Goal: Entertainment & Leisure: Consume media (video, audio)

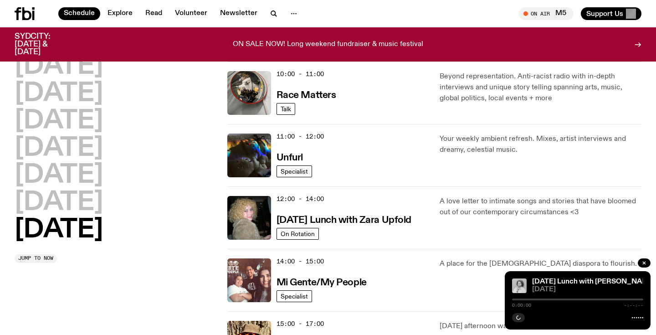
scroll to position [268, 0]
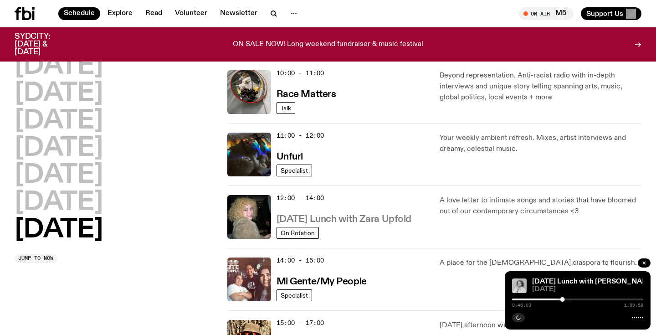
click at [318, 222] on h3 "[DATE] Lunch with Zara Upfold" at bounding box center [343, 219] width 135 height 10
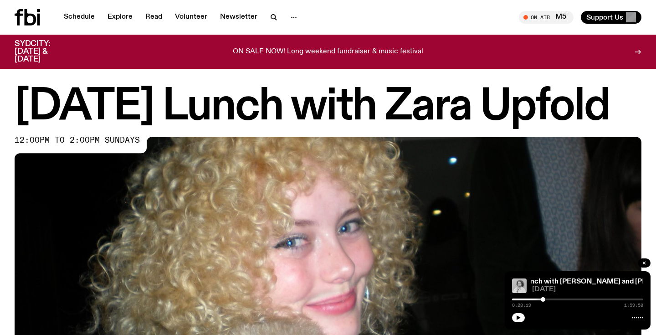
drag, startPoint x: 561, startPoint y: 299, endPoint x: 543, endPoint y: 301, distance: 18.4
click at [543, 301] on div "0:28:19 1:59:58" at bounding box center [577, 301] width 131 height 11
click at [518, 316] on icon "button" at bounding box center [518, 317] width 4 height 5
click at [541, 299] on div at bounding box center [541, 299] width 5 height 5
click at [519, 319] on rect "button" at bounding box center [519, 317] width 1 height 5
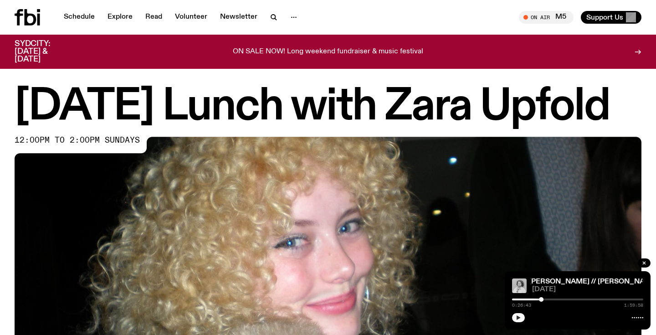
click at [519, 319] on icon "button" at bounding box center [517, 317] width 5 height 5
click at [554, 299] on div at bounding box center [577, 299] width 131 height 2
click at [552, 299] on div at bounding box center [552, 299] width 5 height 5
drag, startPoint x: 562, startPoint y: 300, endPoint x: 541, endPoint y: 301, distance: 20.5
click at [541, 301] on div at bounding box center [541, 299] width 5 height 5
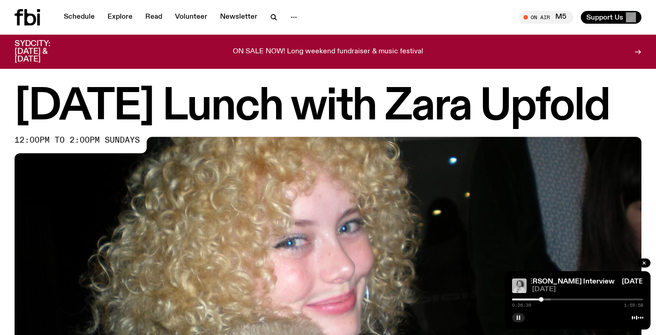
click at [541, 301] on div at bounding box center [541, 299] width 5 height 5
click at [6, 274] on div "[DATE] Lunch with Zara Upfold 12:00pm to 2:00pm sundays" at bounding box center [328, 288] width 656 height 403
drag, startPoint x: 560, startPoint y: 298, endPoint x: 539, endPoint y: 301, distance: 20.7
click at [539, 301] on div at bounding box center [539, 299] width 5 height 5
click at [541, 299] on div at bounding box center [540, 299] width 5 height 5
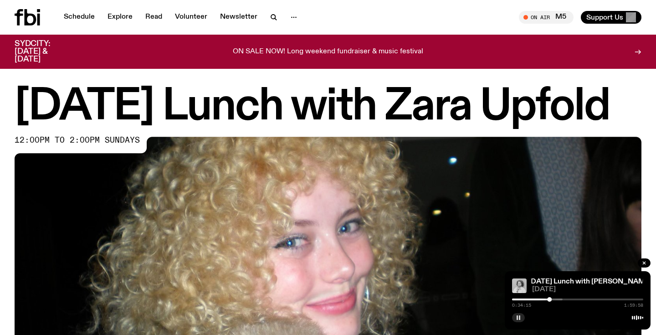
click at [552, 299] on div at bounding box center [496, 299] width 131 height 2
click at [516, 318] on icon "button" at bounding box center [517, 317] width 5 height 5
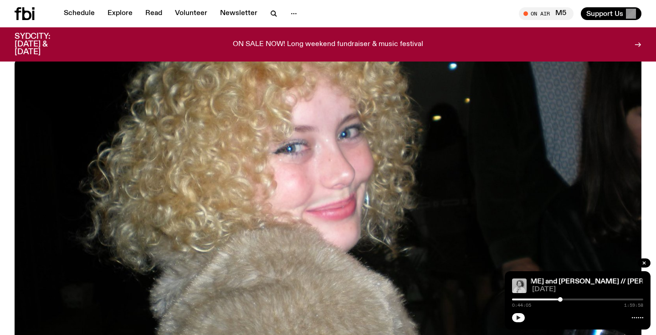
scroll to position [87, 0]
drag, startPoint x: 560, startPoint y: 299, endPoint x: 551, endPoint y: 301, distance: 8.8
click at [551, 301] on div at bounding box center [551, 299] width 5 height 5
click at [546, 301] on div "0:36:14 1:59:58" at bounding box center [577, 301] width 131 height 11
click at [550, 296] on div "0:36:14 1:59:58" at bounding box center [577, 301] width 131 height 11
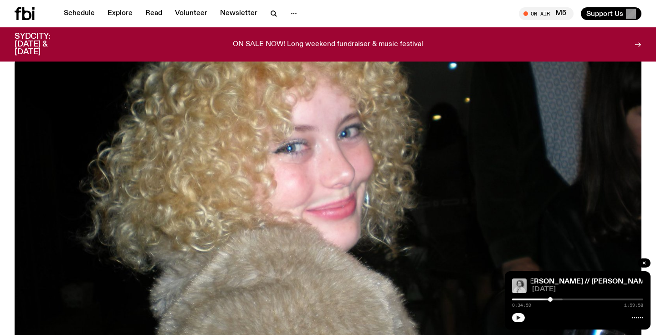
click at [550, 297] on div at bounding box center [550, 299] width 5 height 5
drag, startPoint x: 549, startPoint y: 297, endPoint x: 542, endPoint y: 297, distance: 6.8
click at [545, 297] on div at bounding box center [547, 299] width 5 height 5
click at [540, 297] on div at bounding box center [539, 299] width 5 height 5
click at [521, 321] on button "button" at bounding box center [518, 317] width 13 height 9
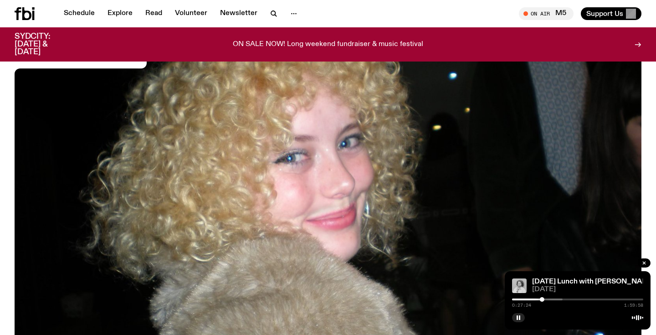
scroll to position [0, 0]
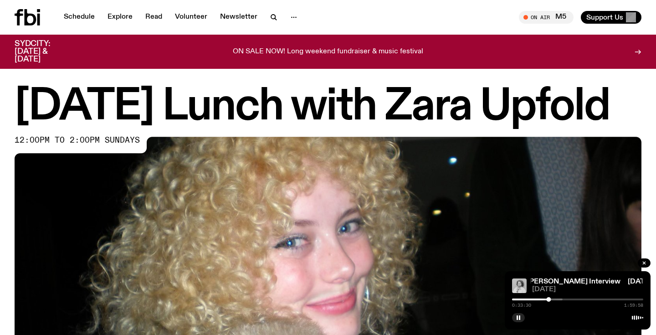
click at [5, 179] on div "[DATE] Lunch with Zara Upfold 12:00pm to 2:00pm sundays" at bounding box center [328, 288] width 656 height 403
click at [537, 300] on div at bounding box center [494, 299] width 131 height 2
click at [540, 299] on div at bounding box center [577, 299] width 131 height 2
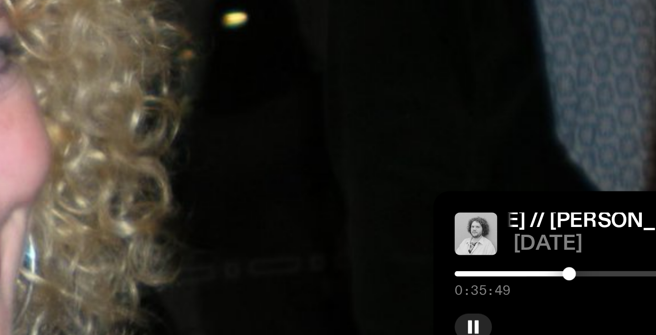
click at [551, 299] on div at bounding box center [551, 299] width 5 height 5
click at [552, 299] on div at bounding box center [551, 299] width 5 height 5
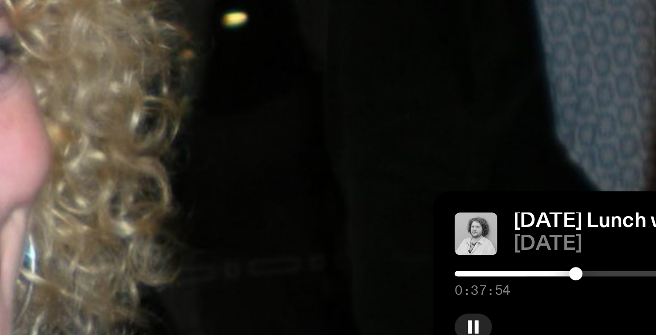
click at [553, 298] on div at bounding box center [553, 299] width 5 height 5
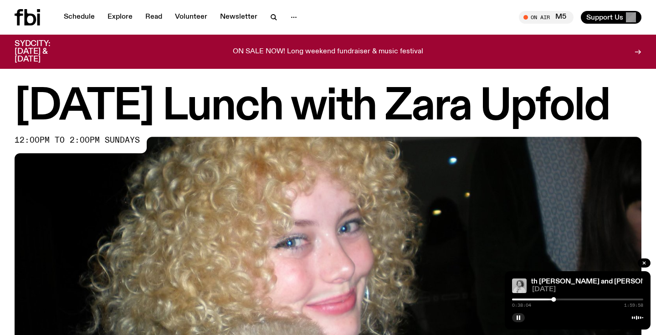
click at [10, 220] on div "[DATE] Lunch with Zara Upfold 12:00pm to 2:00pm sundays" at bounding box center [328, 288] width 656 height 403
click at [7, 220] on div "[DATE] Lunch with Zara Upfold 12:00pm to 2:00pm sundays" at bounding box center [328, 288] width 656 height 403
